Goal: Transaction & Acquisition: Purchase product/service

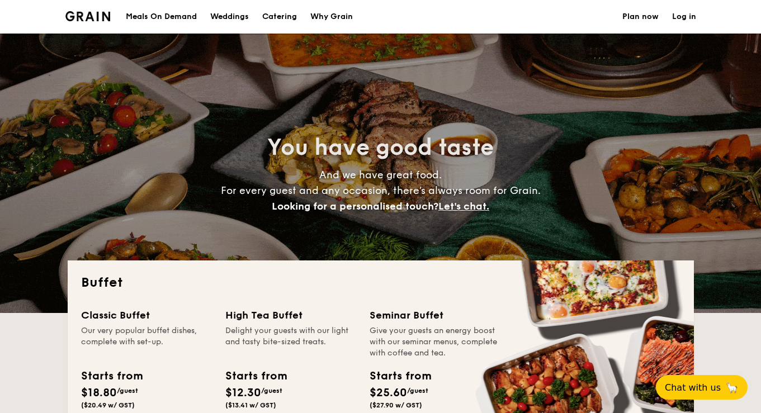
select select
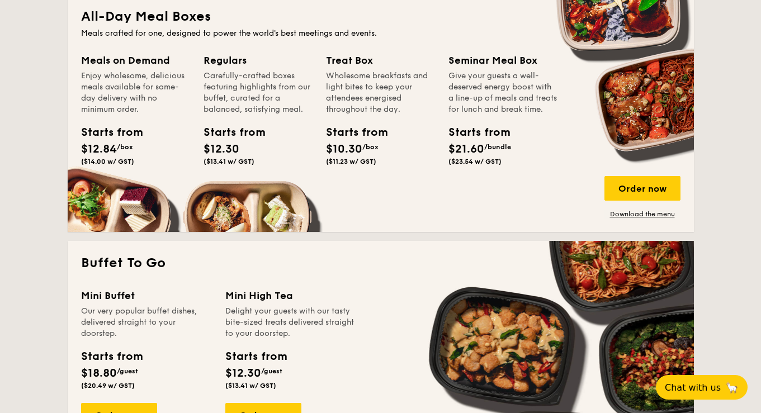
scroll to position [615, 0]
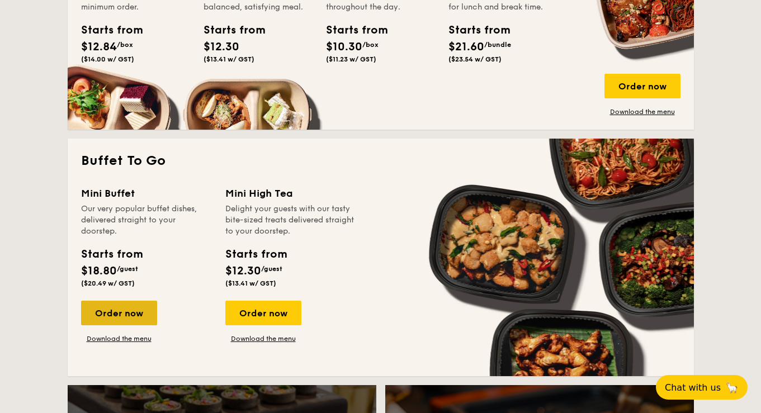
click at [101, 309] on div "Order now" at bounding box center [119, 313] width 76 height 25
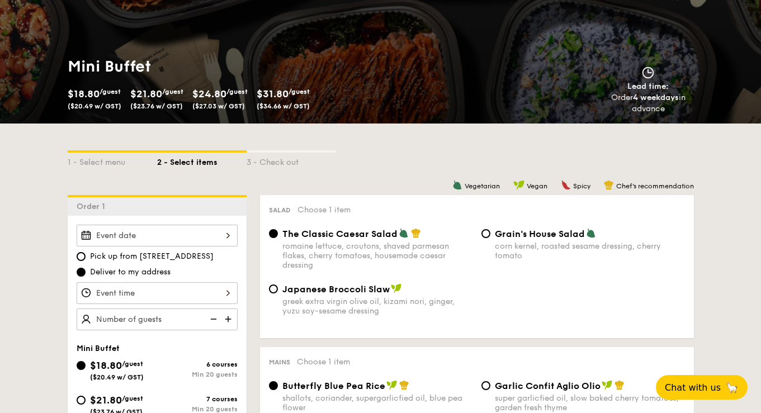
scroll to position [280, 0]
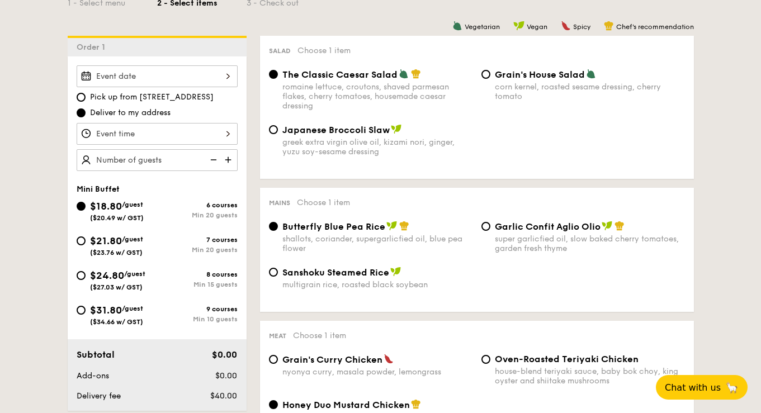
click at [134, 74] on div at bounding box center [157, 76] width 161 height 22
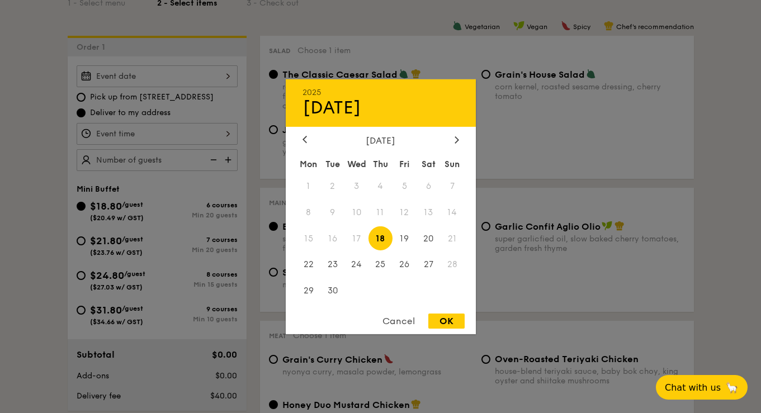
click at [453, 263] on span "28" at bounding box center [453, 265] width 24 height 24
click at [397, 319] on div "Cancel" at bounding box center [398, 321] width 55 height 15
